Goal: Contribute content: Add original content to the website for others to see

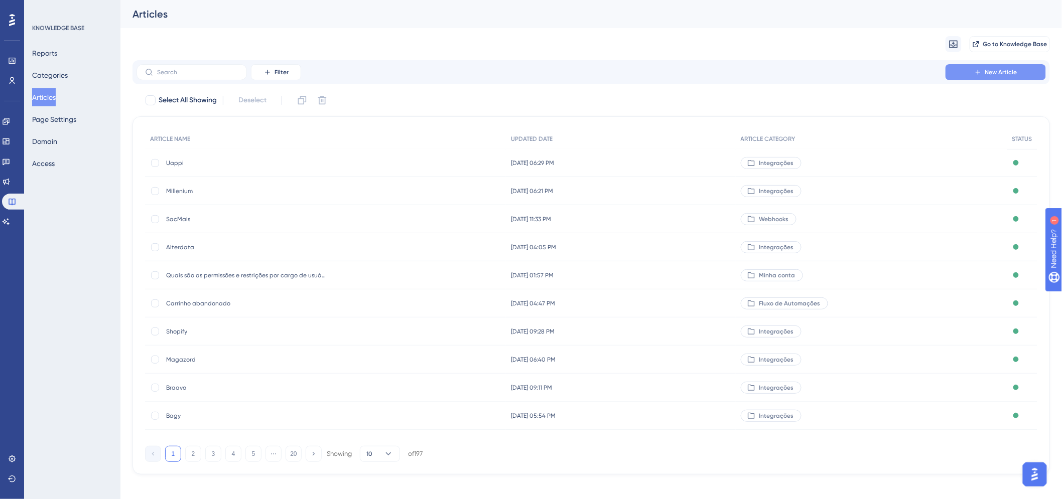
click at [965, 73] on button "New Article" at bounding box center [995, 72] width 100 height 16
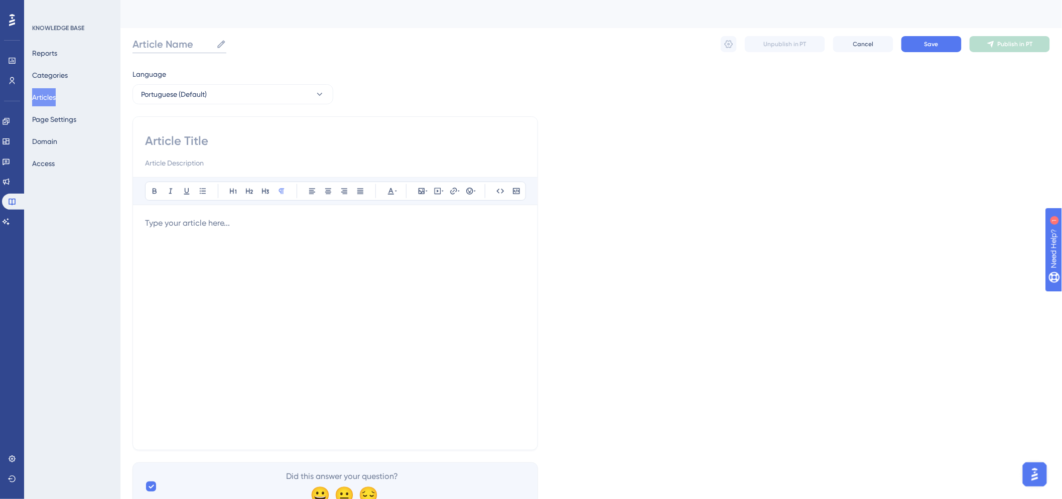
click at [177, 43] on input "Article Name" at bounding box center [172, 44] width 80 height 14
click at [177, 43] on input "Linx POS" at bounding box center [162, 44] width 60 height 14
type input "Linx POS"
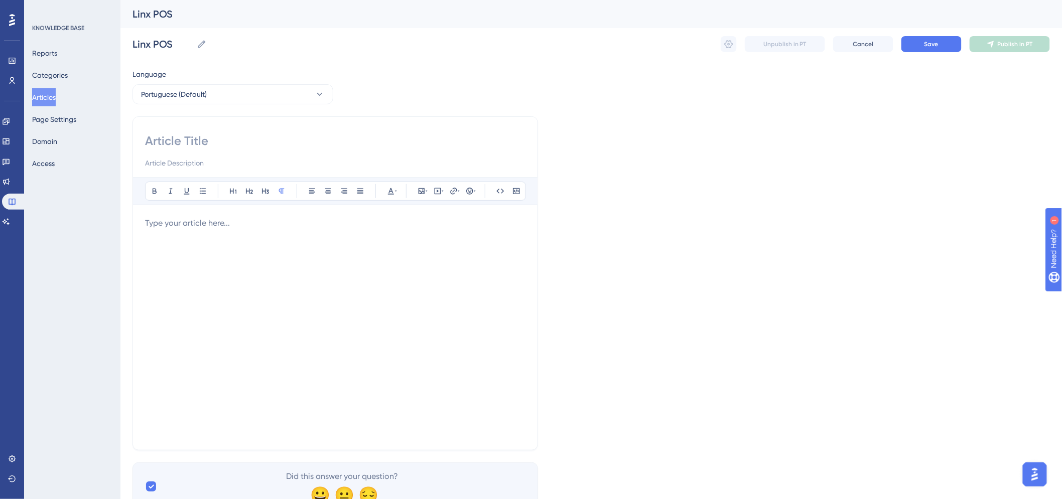
click at [179, 134] on input at bounding box center [335, 141] width 380 height 16
paste input "Linx POS"
type input "Linx POS"
click at [201, 222] on p at bounding box center [335, 223] width 380 height 12
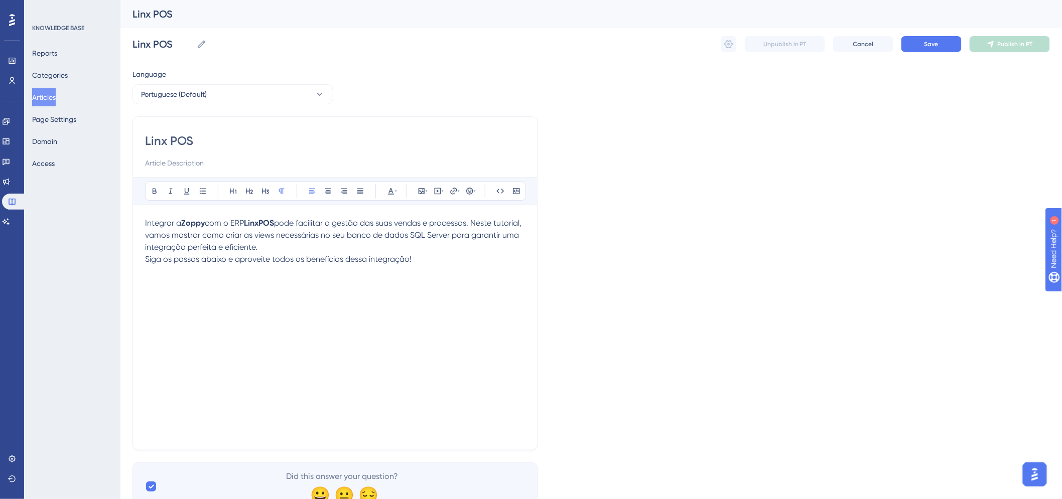
click at [223, 304] on div "Integrar a Zoppy com o ERP LinxPOS pode facilitar a gestão das suas vendas e pr…" at bounding box center [335, 327] width 380 height 221
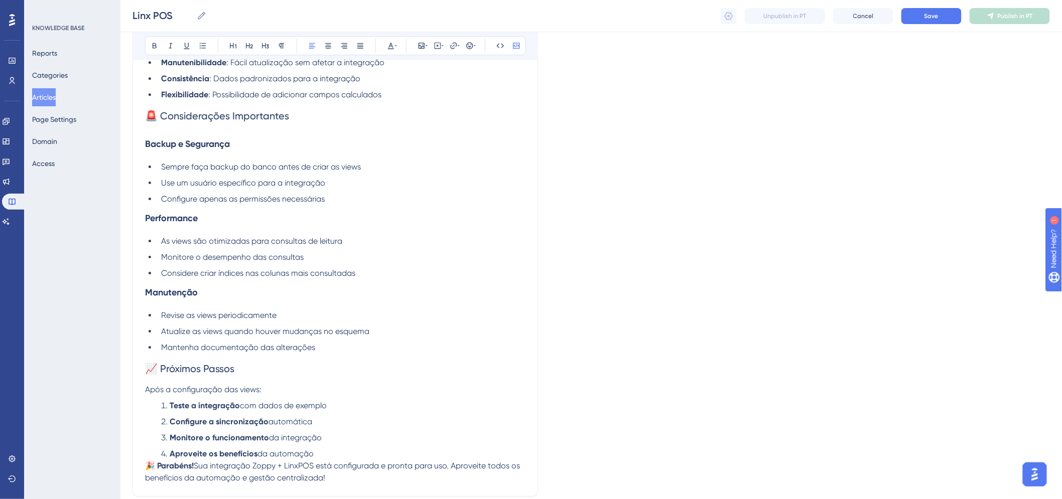
scroll to position [2961, 0]
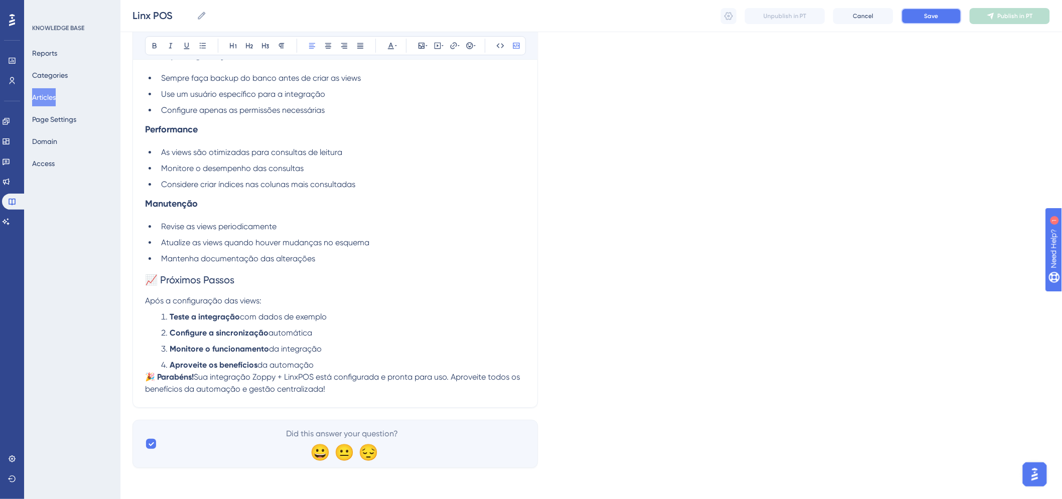
click at [913, 22] on button "Save" at bounding box center [931, 16] width 60 height 16
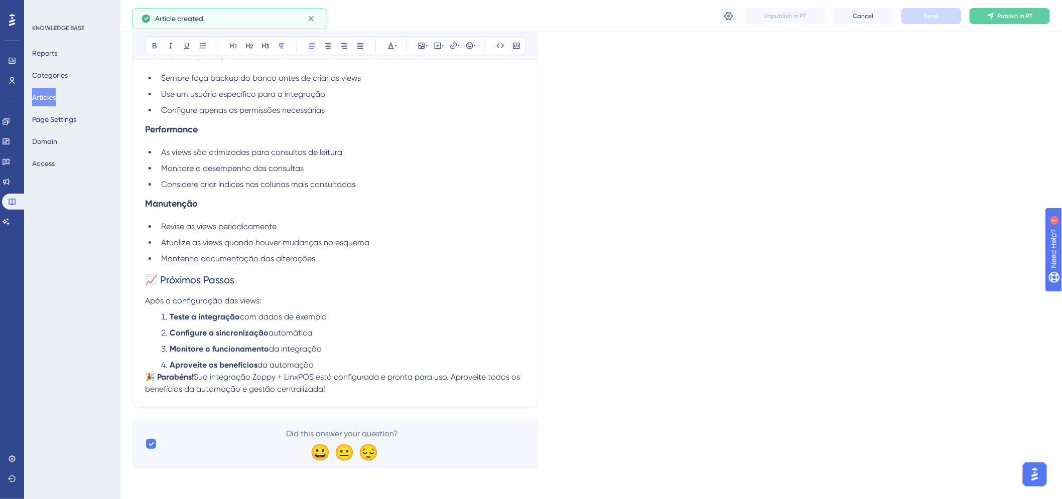
scroll to position [2846, 0]
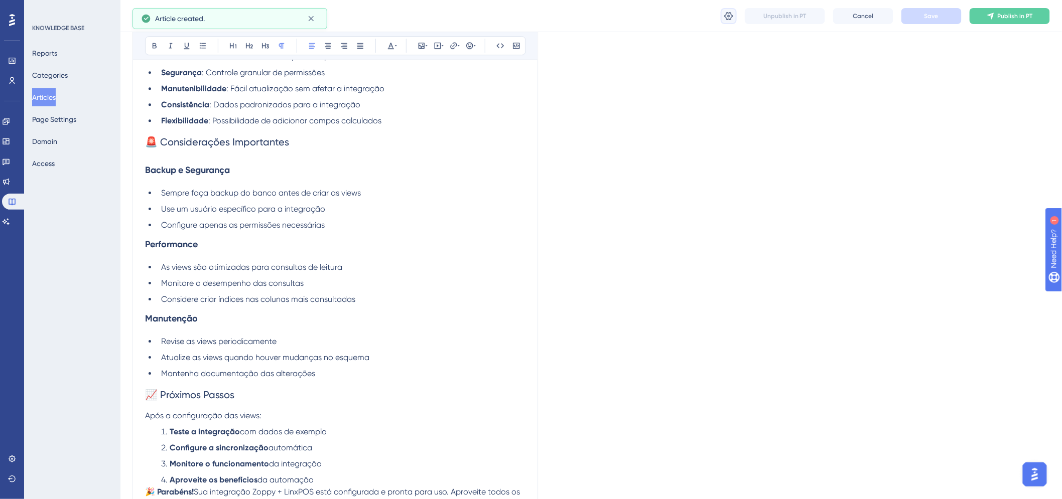
click at [728, 22] on button at bounding box center [729, 16] width 16 height 16
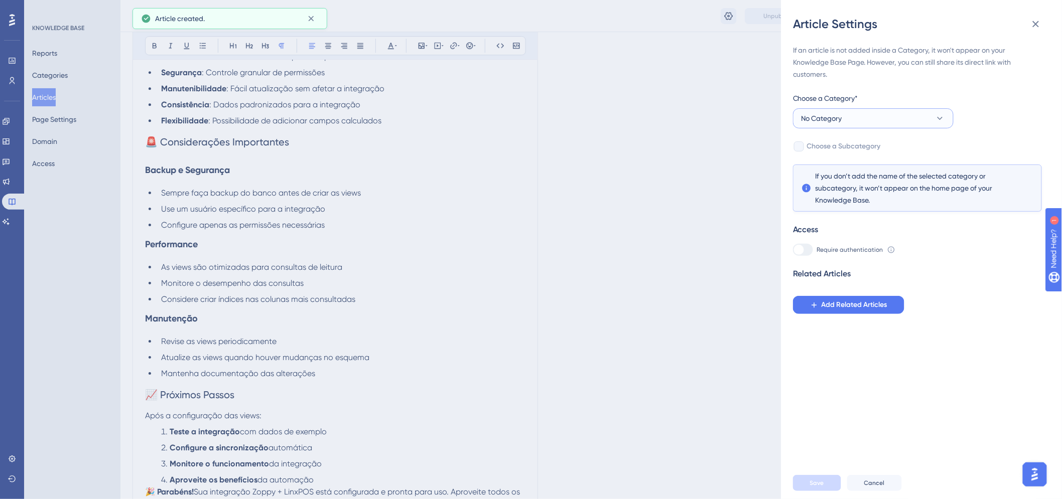
click at [881, 122] on button "No Category" at bounding box center [873, 118] width 161 height 20
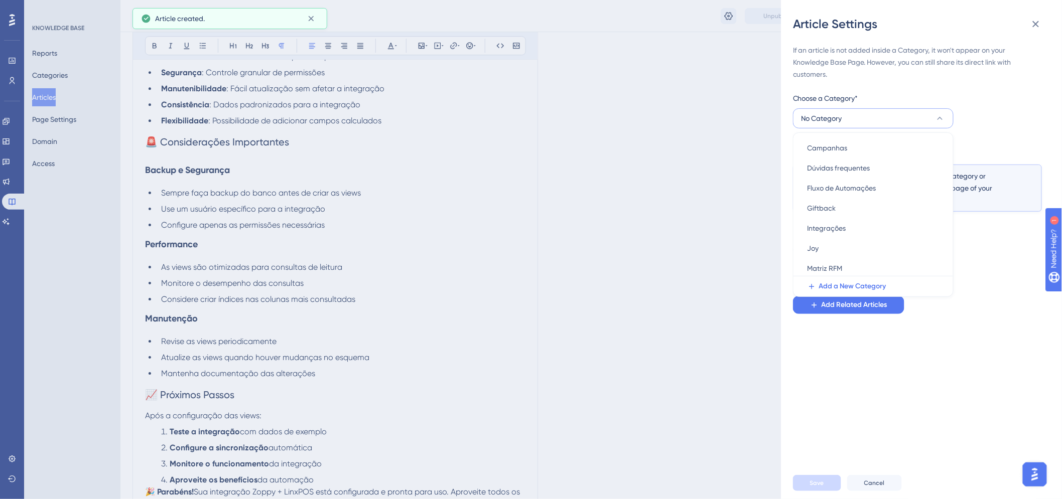
scroll to position [111, 0]
click at [828, 152] on span "Integrações" at bounding box center [826, 158] width 39 height 12
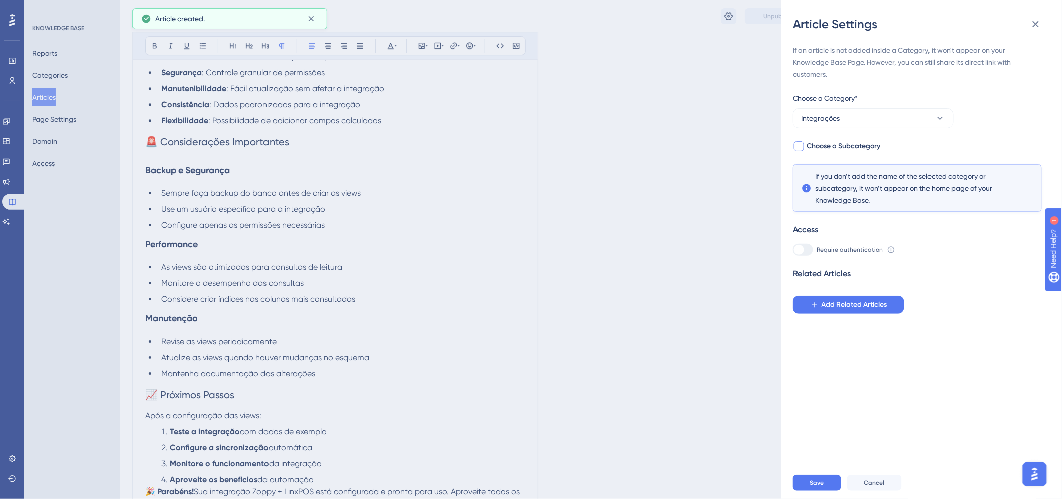
click at [818, 152] on span "Choose a Subcategory" at bounding box center [844, 147] width 74 height 12
checkbox input "true"
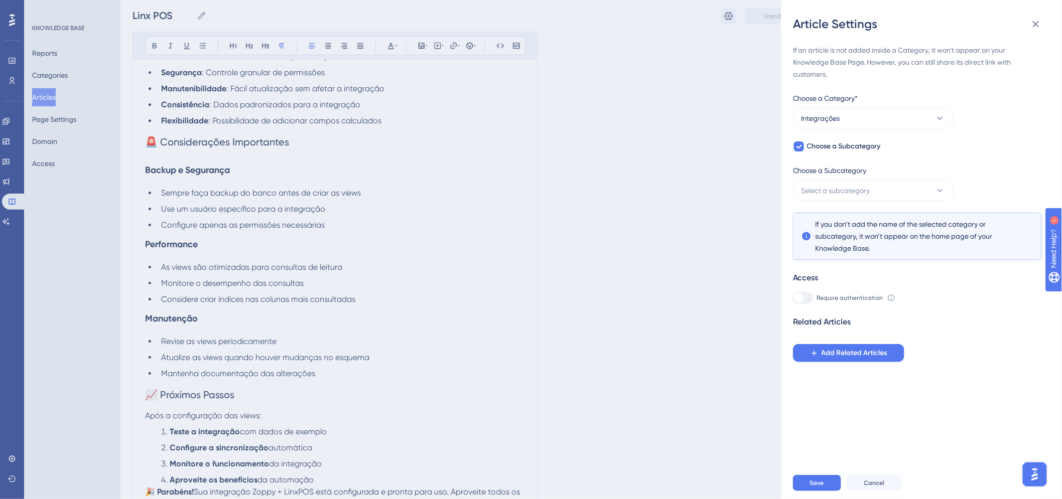
click at [823, 178] on div "Choose a Subcategory" at bounding box center [873, 173] width 161 height 16
click at [825, 185] on span "Select a subcategory" at bounding box center [835, 191] width 69 height 12
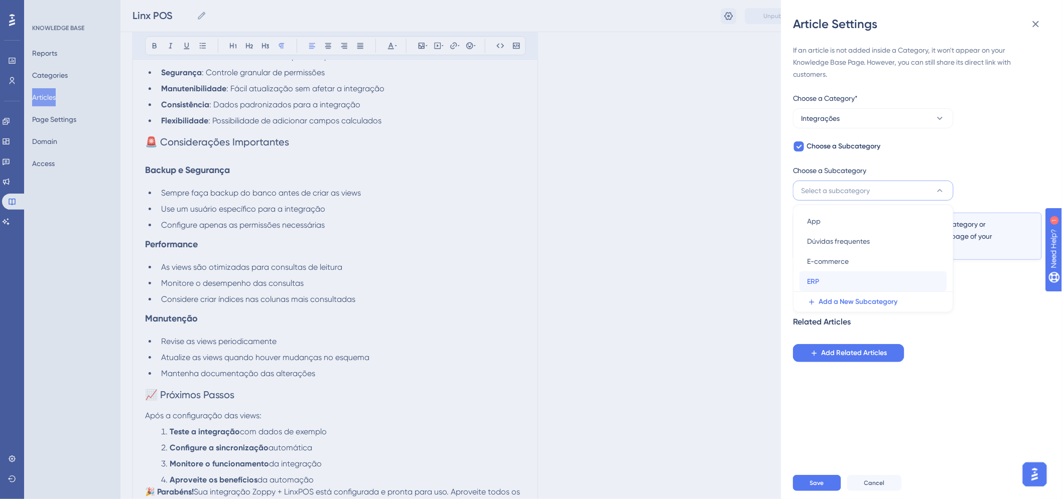
click at [833, 278] on div "ERP ERP" at bounding box center [872, 281] width 131 height 20
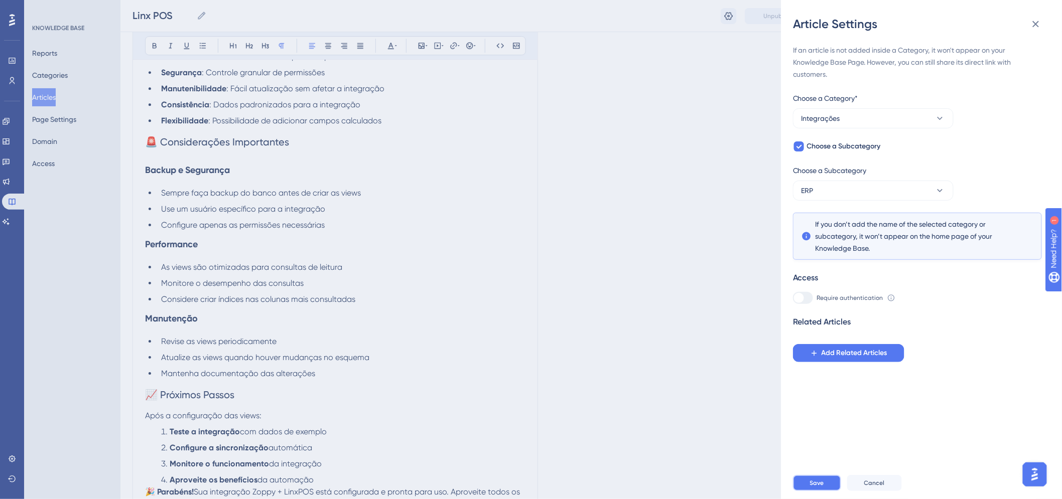
click at [815, 491] on button "Save" at bounding box center [817, 483] width 48 height 16
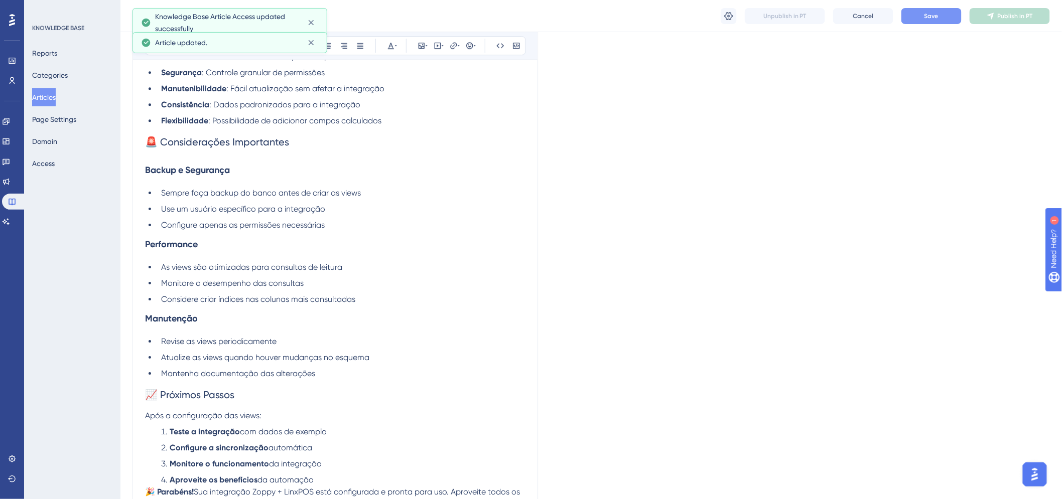
click at [945, 14] on button "Save" at bounding box center [931, 16] width 60 height 16
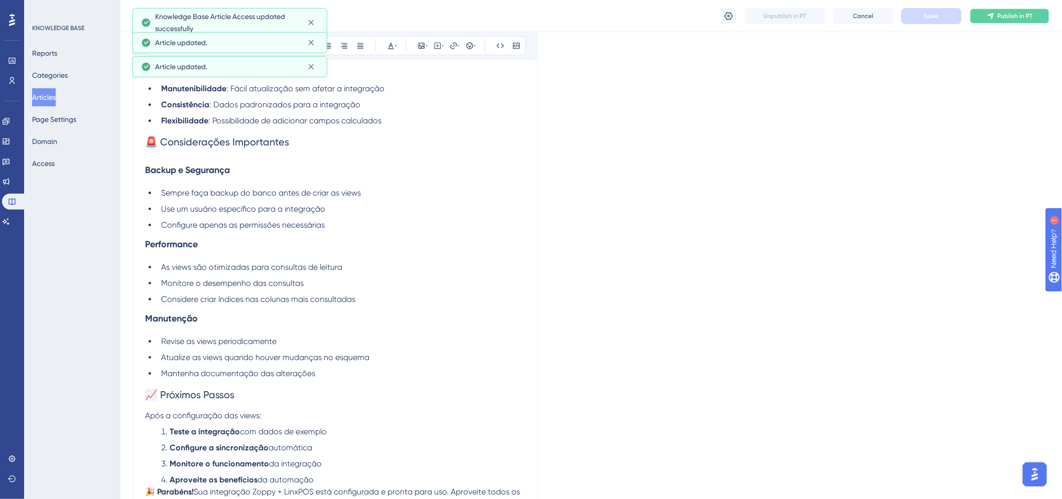
click at [994, 18] on icon at bounding box center [991, 16] width 8 height 8
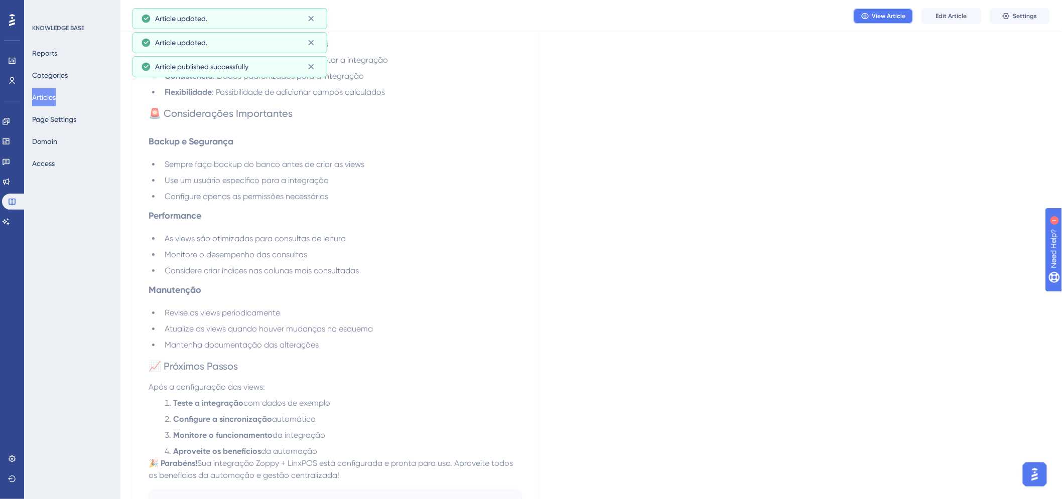
click at [901, 18] on span "View Article" at bounding box center [889, 16] width 34 height 8
